Goal: Participate in discussion: Engage in conversation with other users on a specific topic

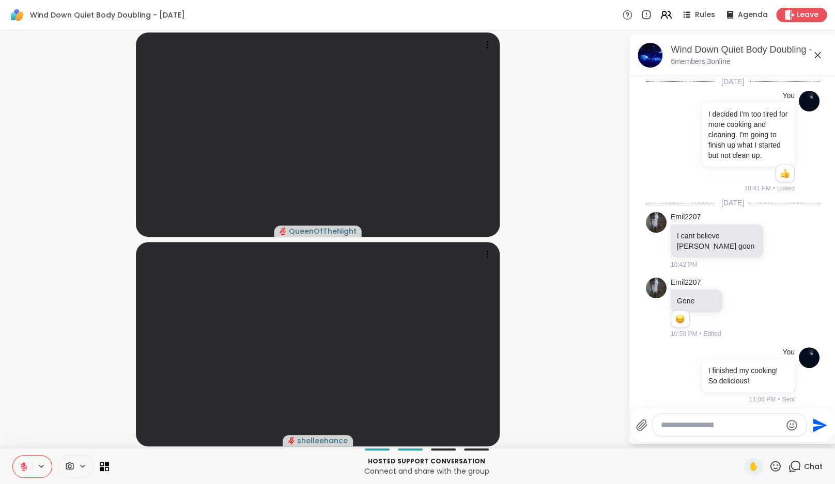
scroll to position [103, 0]
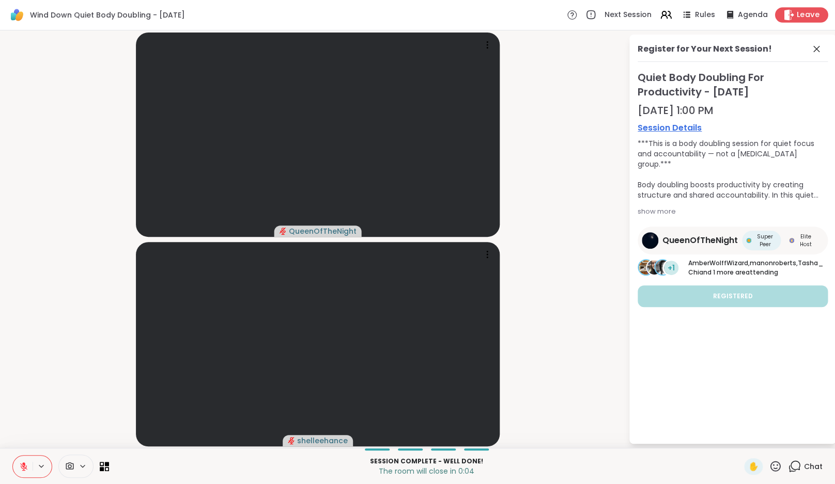
click at [809, 20] on span "Leave" at bounding box center [807, 15] width 23 height 11
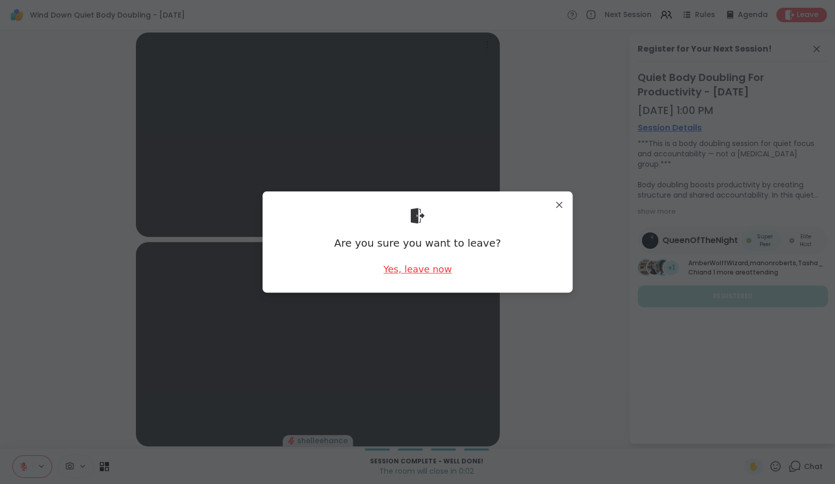
click at [433, 266] on div "Yes, leave now" at bounding box center [417, 269] width 68 height 13
